Goal: Task Accomplishment & Management: Use online tool/utility

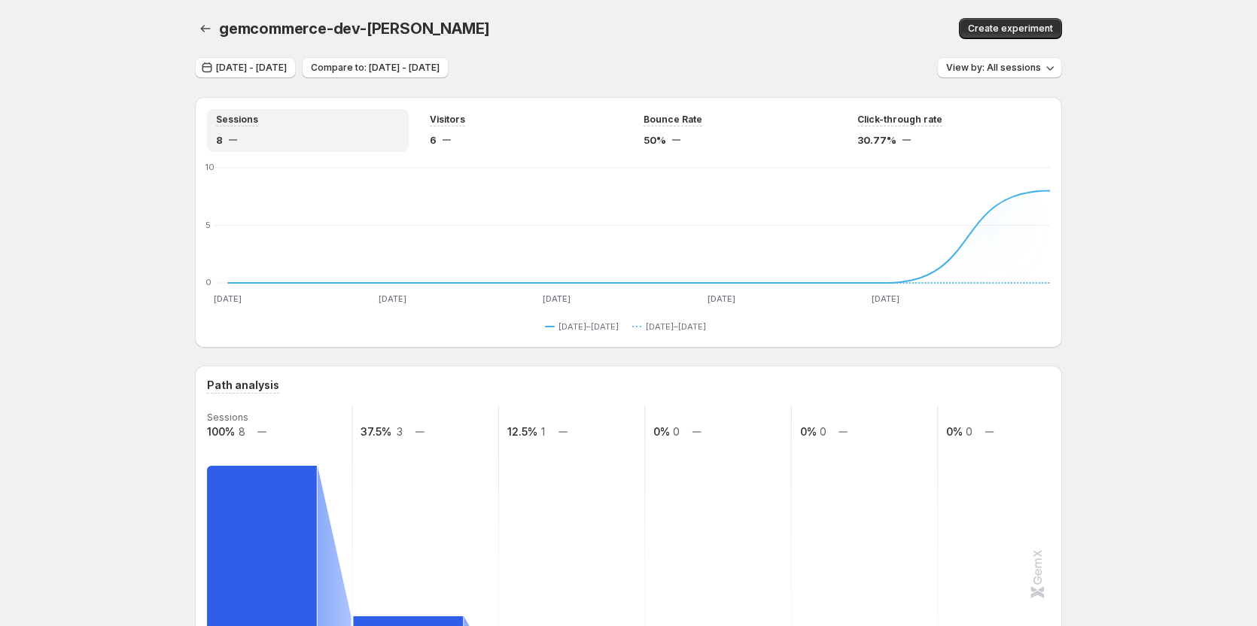
scroll to position [226, 0]
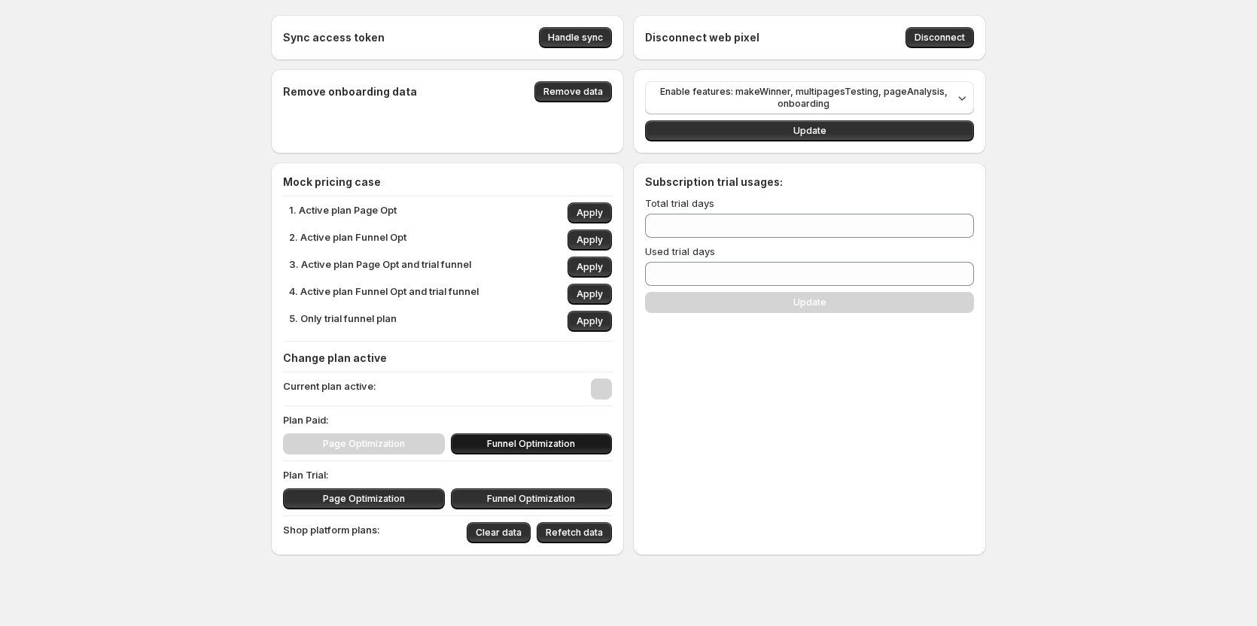
click at [529, 435] on button "Funnel Optimization" at bounding box center [532, 444] width 162 height 21
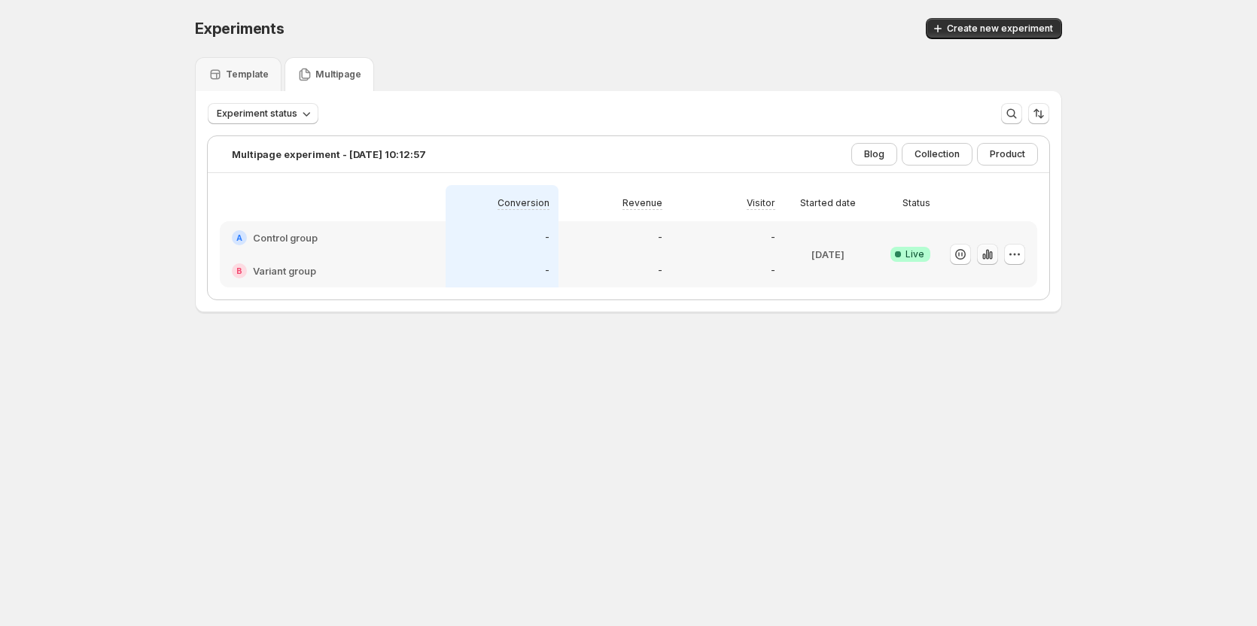
click at [989, 254] on icon "button" at bounding box center [987, 254] width 3 height 10
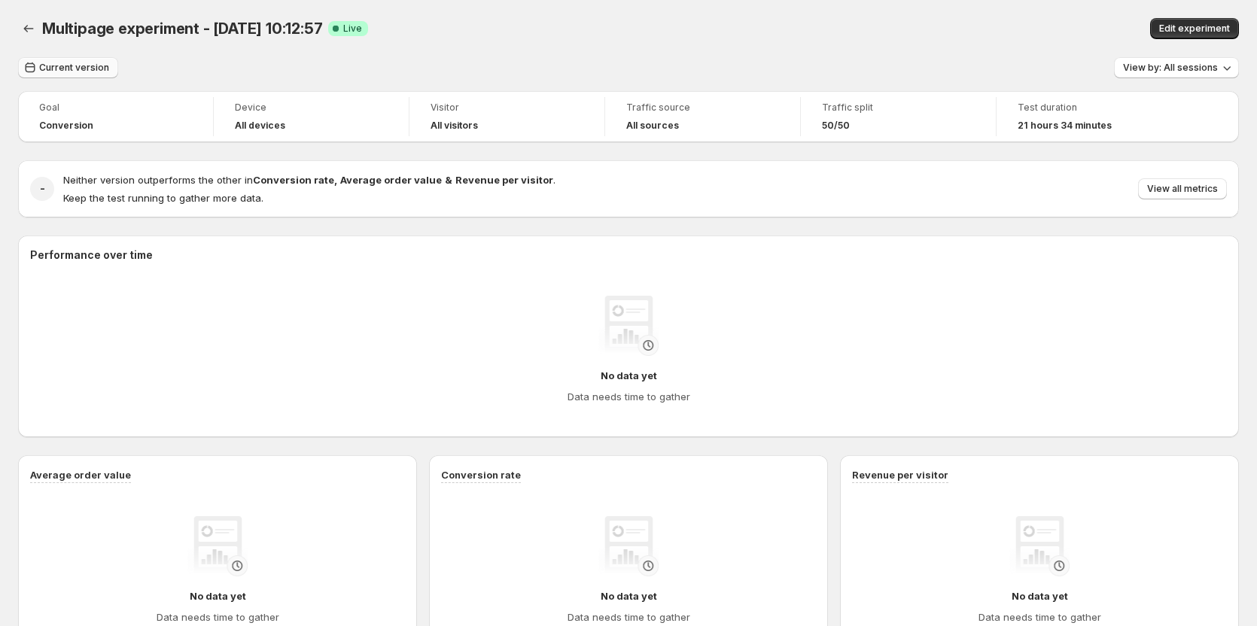
click at [87, 68] on span "Current version" at bounding box center [74, 68] width 70 height 12
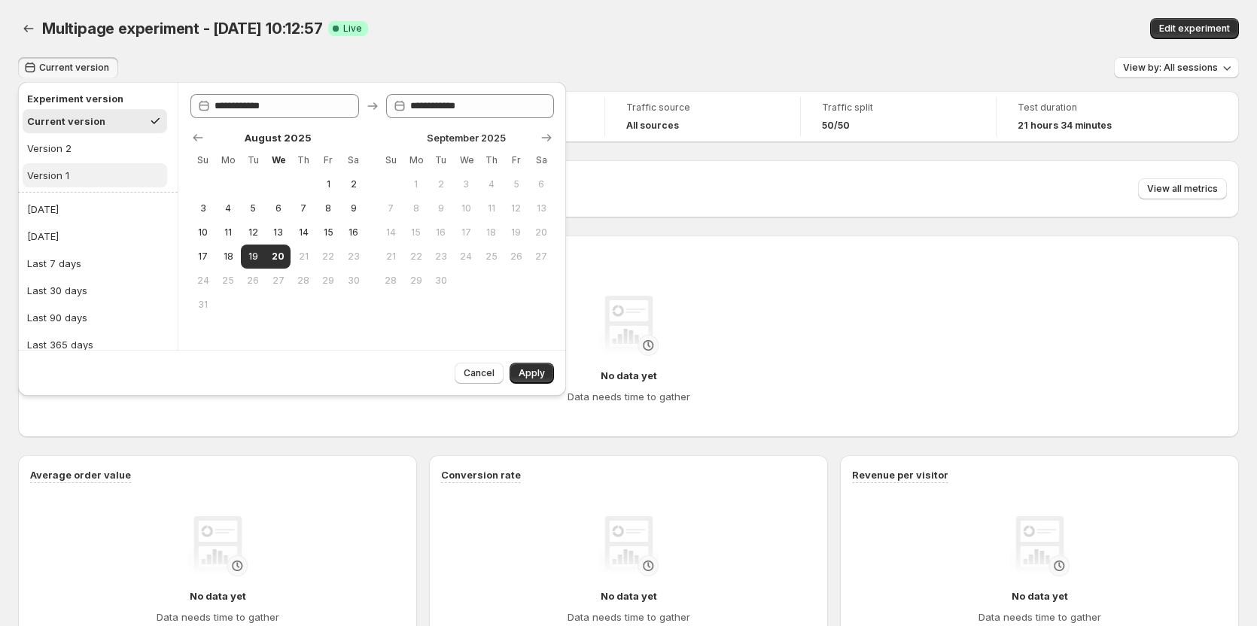
click at [59, 176] on div "Version 1" at bounding box center [48, 175] width 42 height 15
type input "**********"
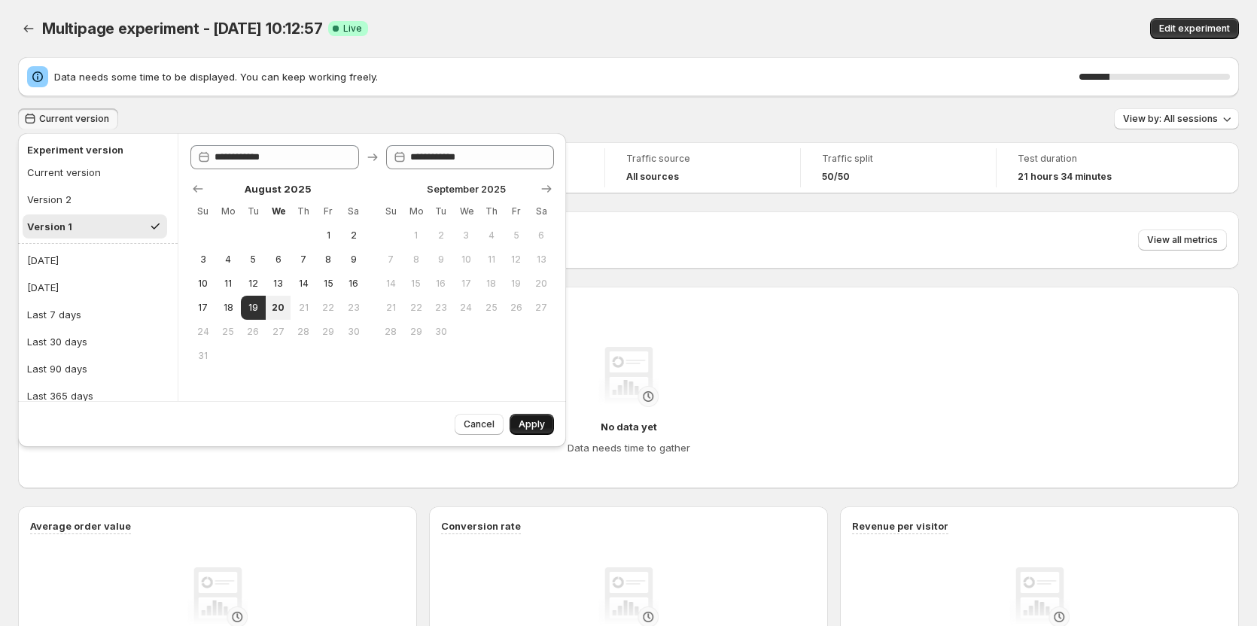
click at [523, 424] on span "Apply" at bounding box center [532, 424] width 26 height 12
